Goal: Browse casually

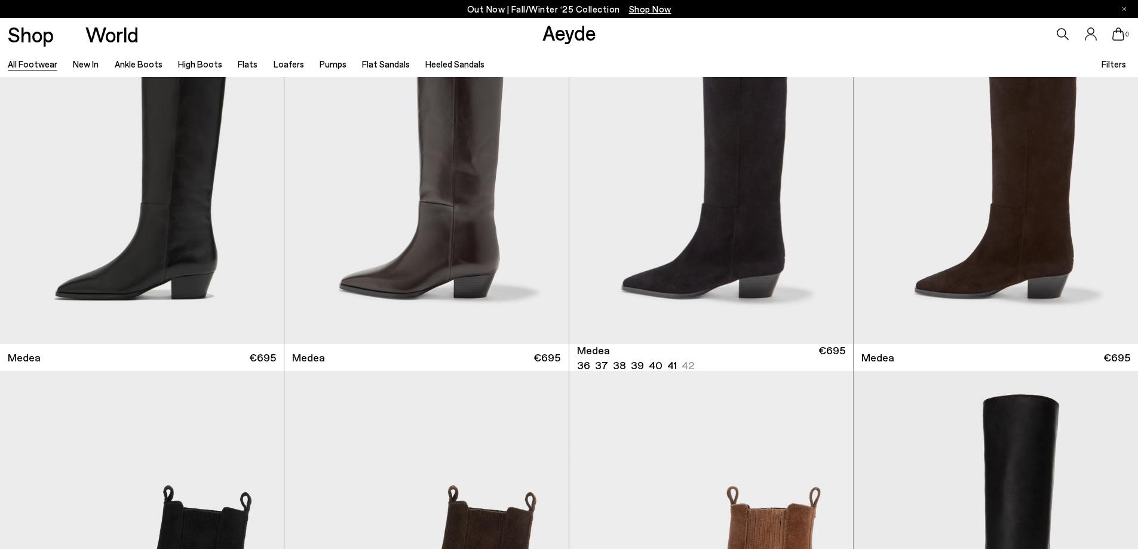
scroll to position [239, 0]
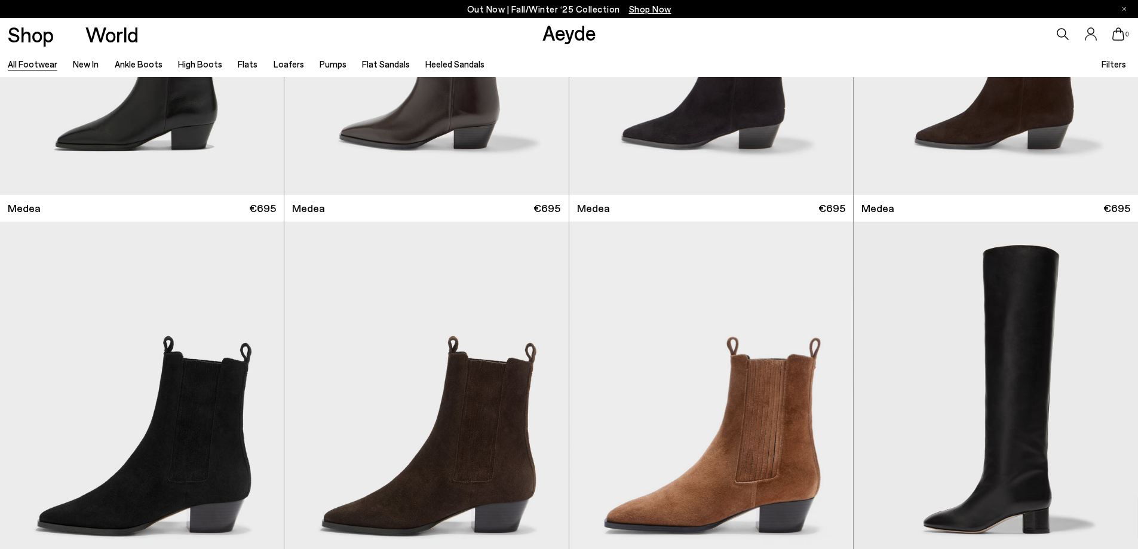
scroll to position [955, 0]
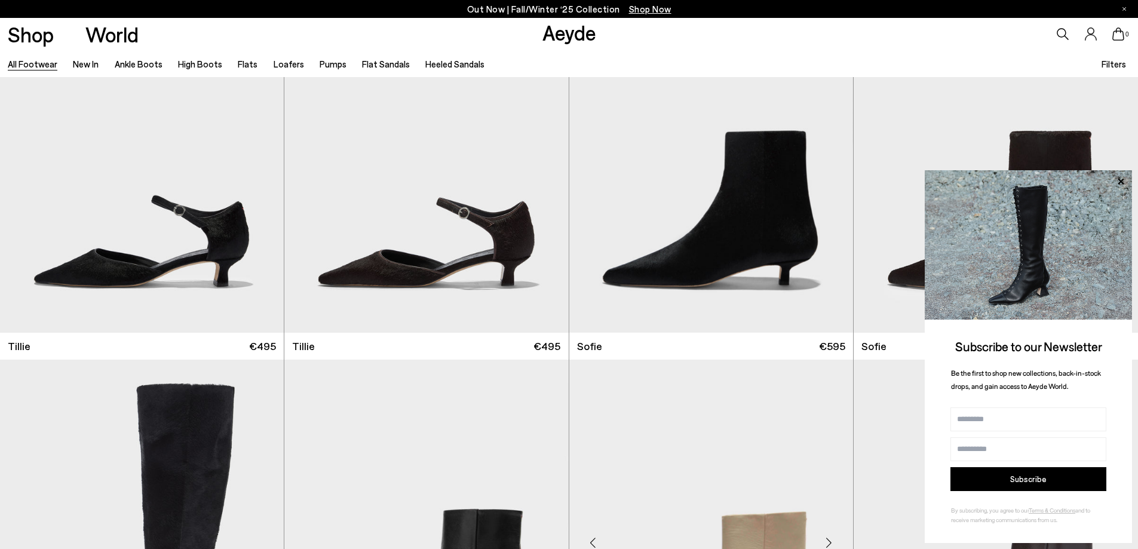
scroll to position [4598, 0]
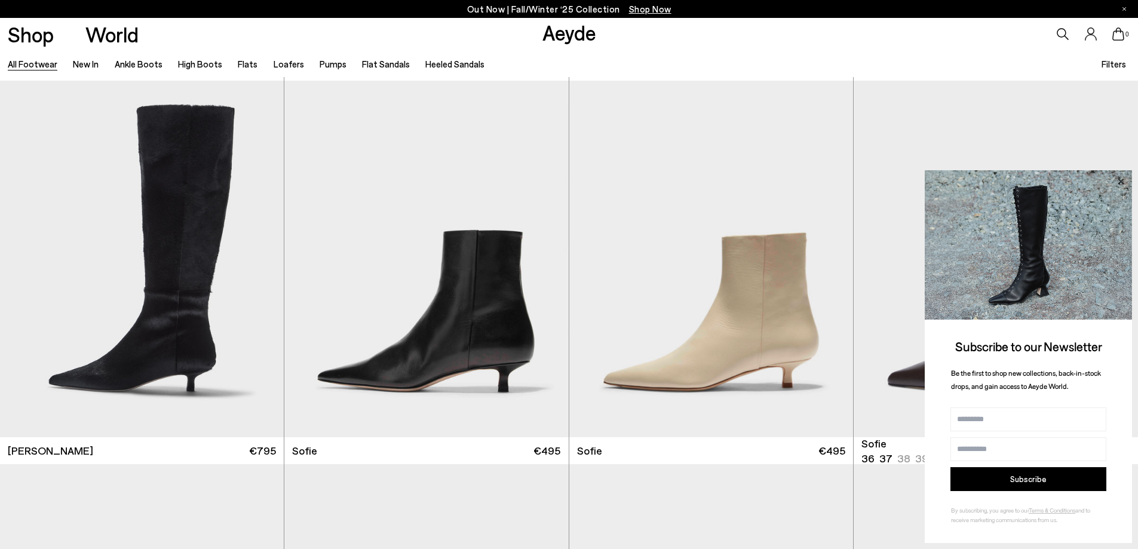
drag, startPoint x: 1121, startPoint y: 179, endPoint x: 1116, endPoint y: 191, distance: 12.9
click at [1121, 180] on icon at bounding box center [1120, 182] width 16 height 16
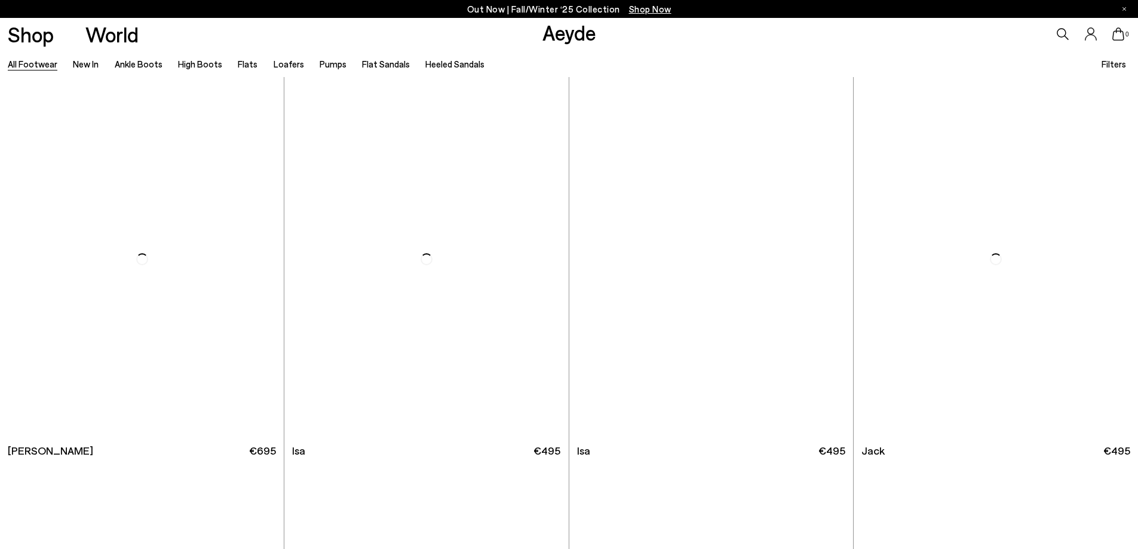
scroll to position [9494, 0]
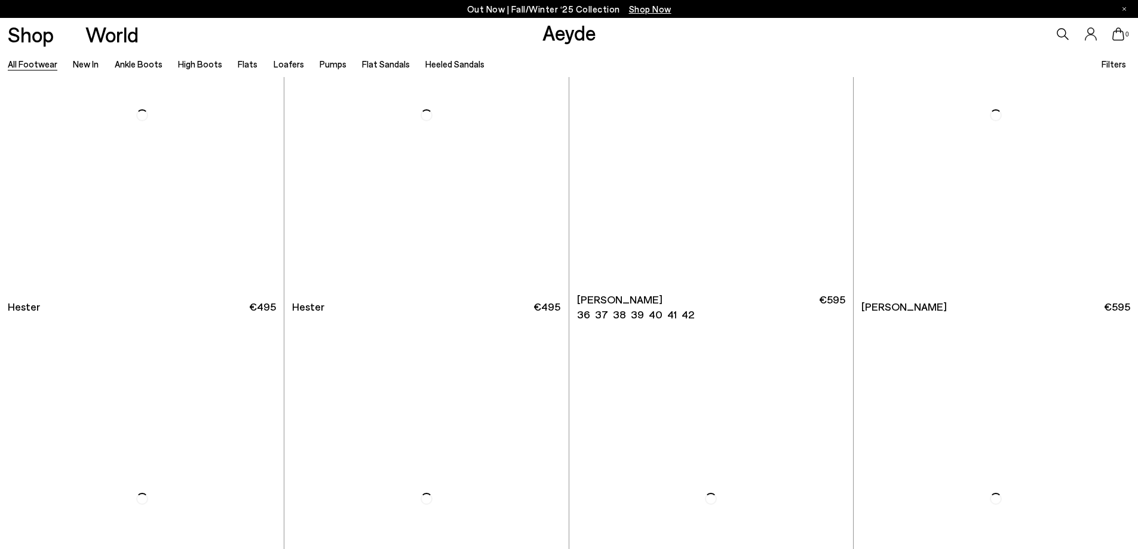
scroll to position [11763, 0]
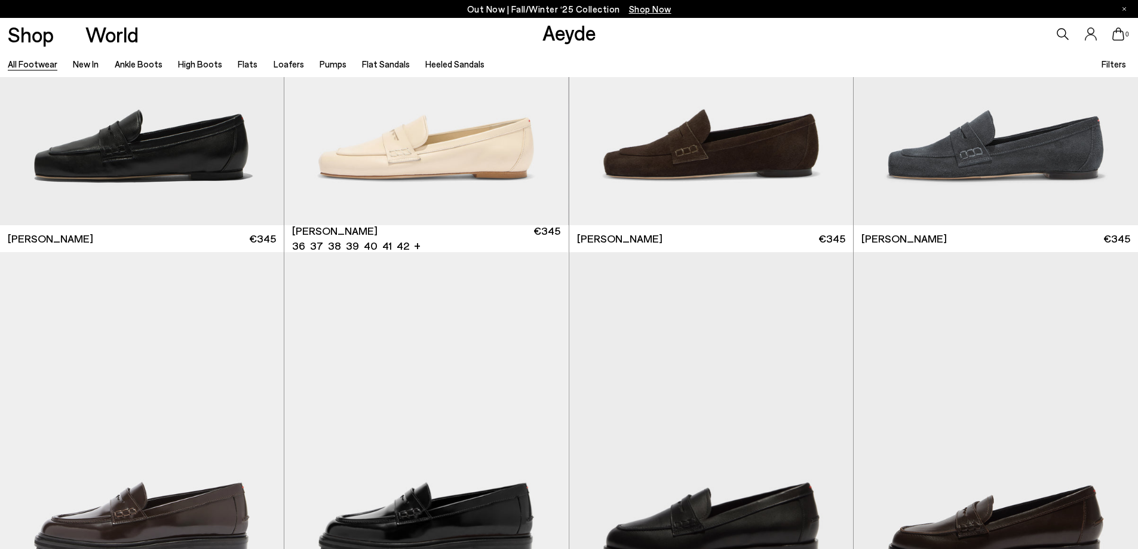
scroll to position [12778, 0]
